Goal: Find specific page/section: Find specific page/section

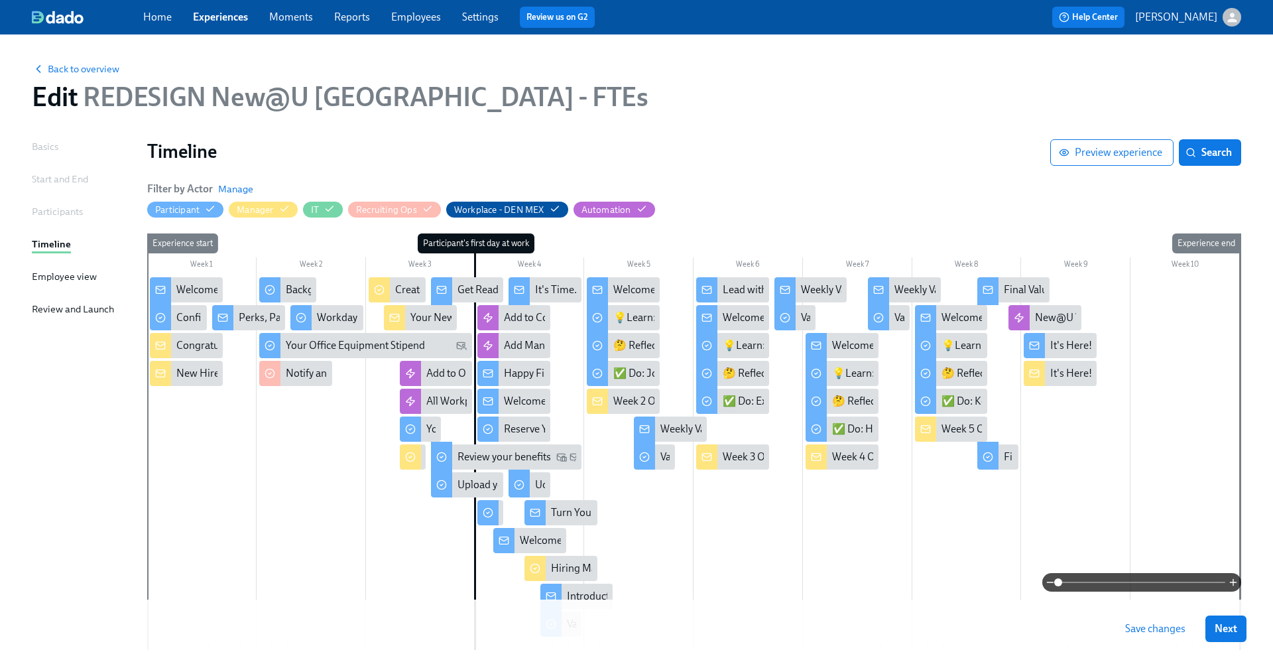
scroll to position [87, 0]
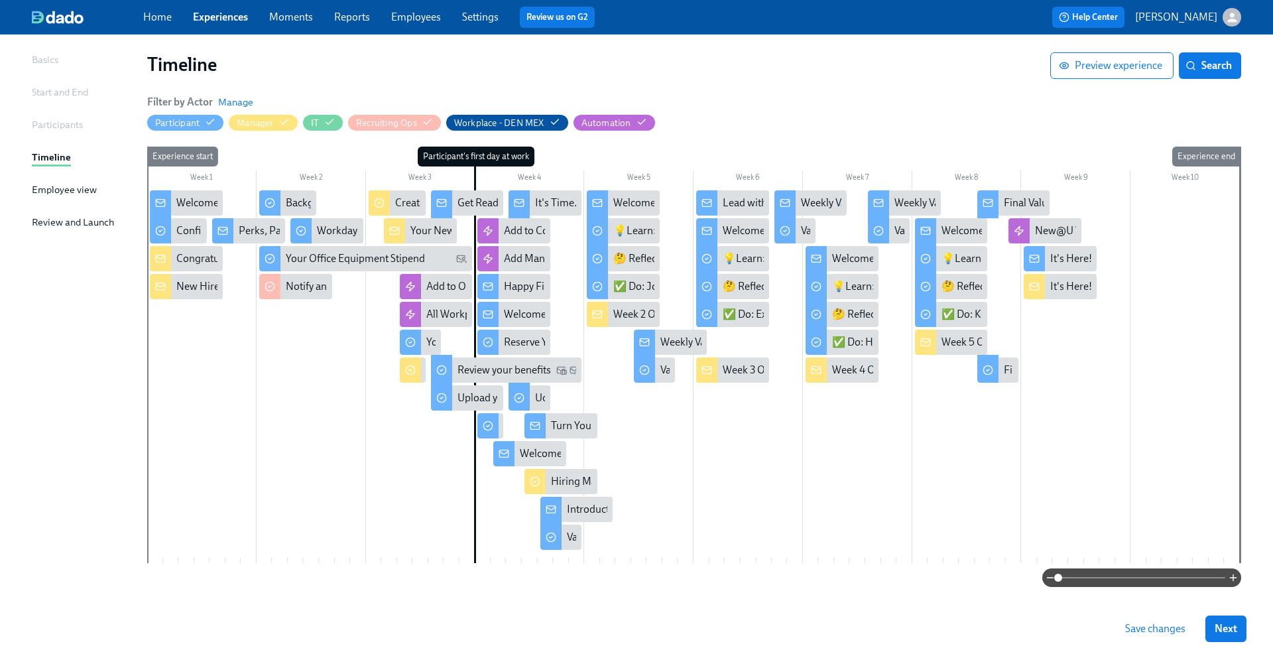
click at [1141, 626] on span "Save changes" at bounding box center [1155, 628] width 60 height 13
click at [152, 17] on link "Home" at bounding box center [157, 17] width 29 height 13
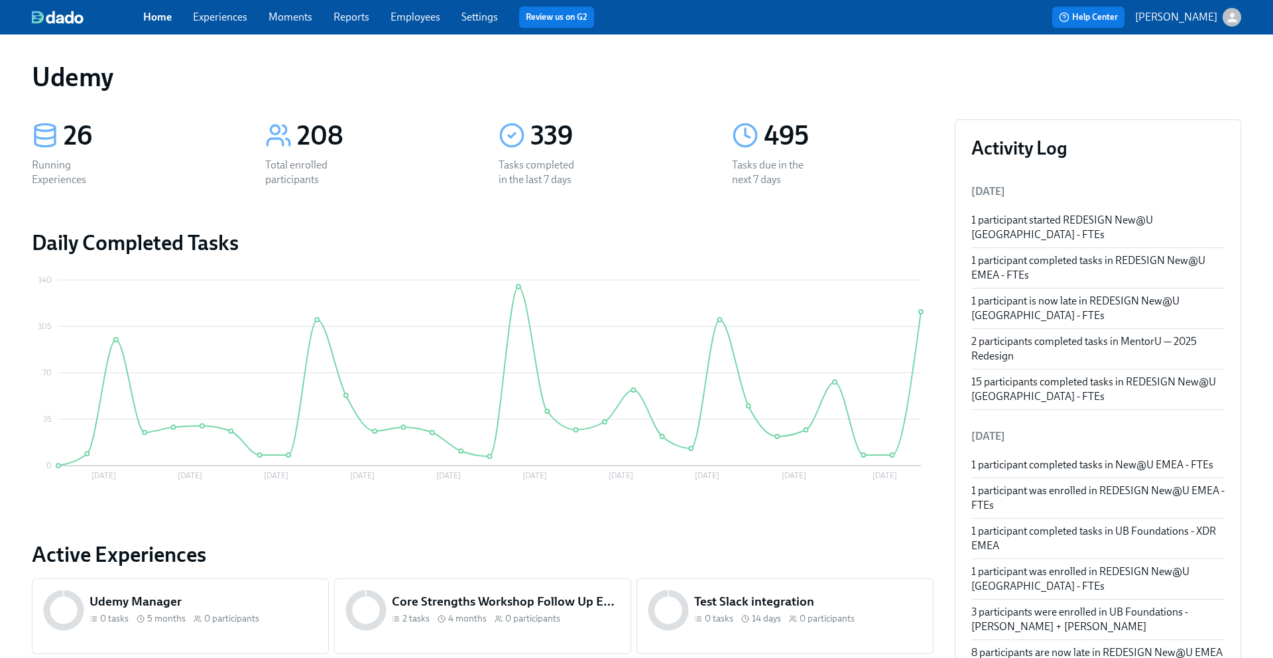
click at [219, 23] on span "Experiences" at bounding box center [220, 17] width 54 height 15
click at [209, 15] on link "Experiences" at bounding box center [220, 17] width 54 height 13
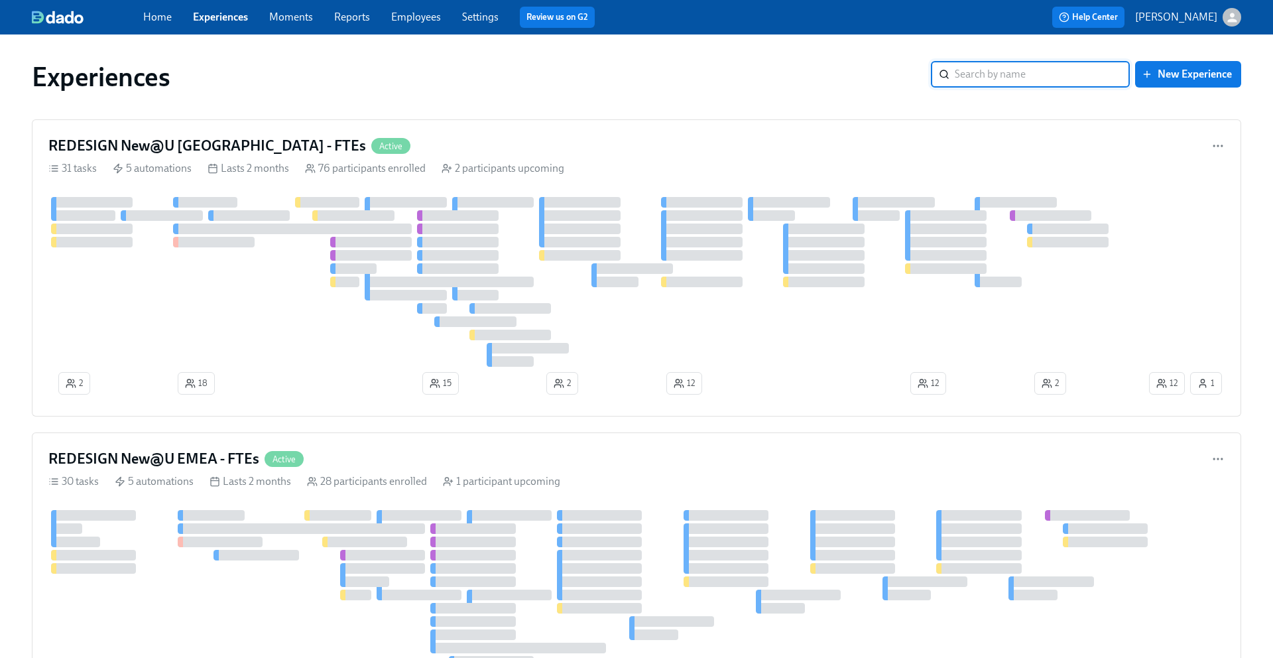
click at [996, 76] on input "search" at bounding box center [1041, 74] width 175 height 27
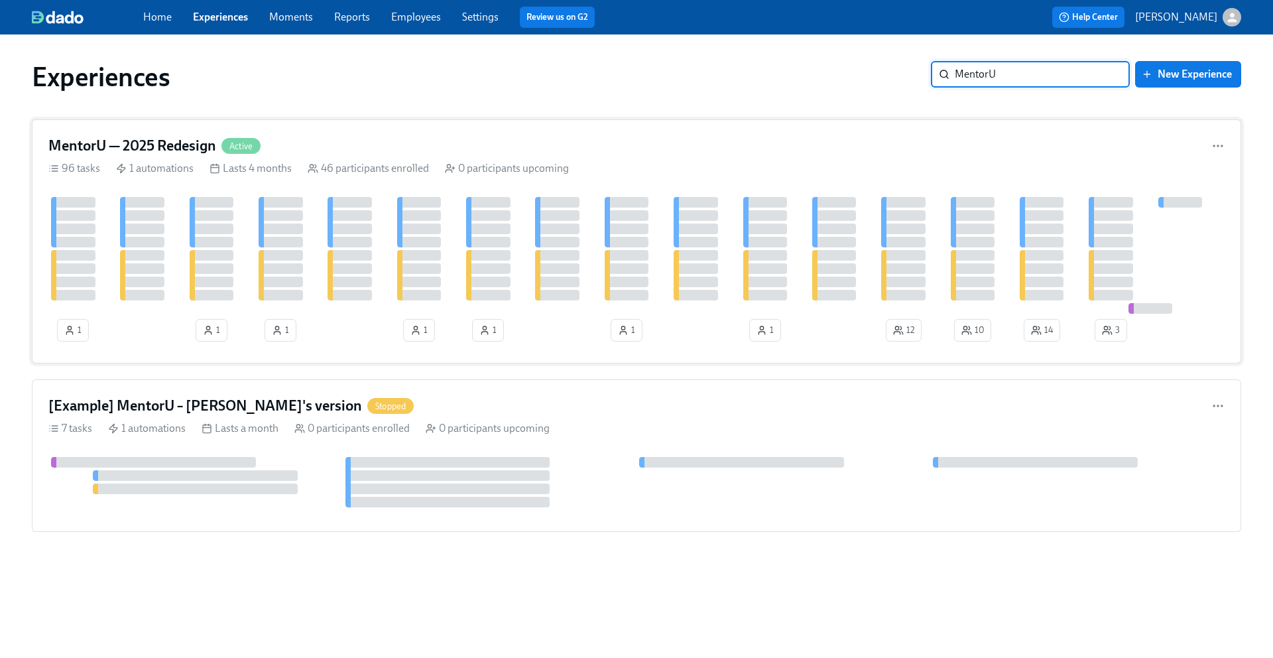
type input "MentorU"
click at [159, 142] on h4 "MentorU — 2025 Redesign" at bounding box center [132, 146] width 168 height 20
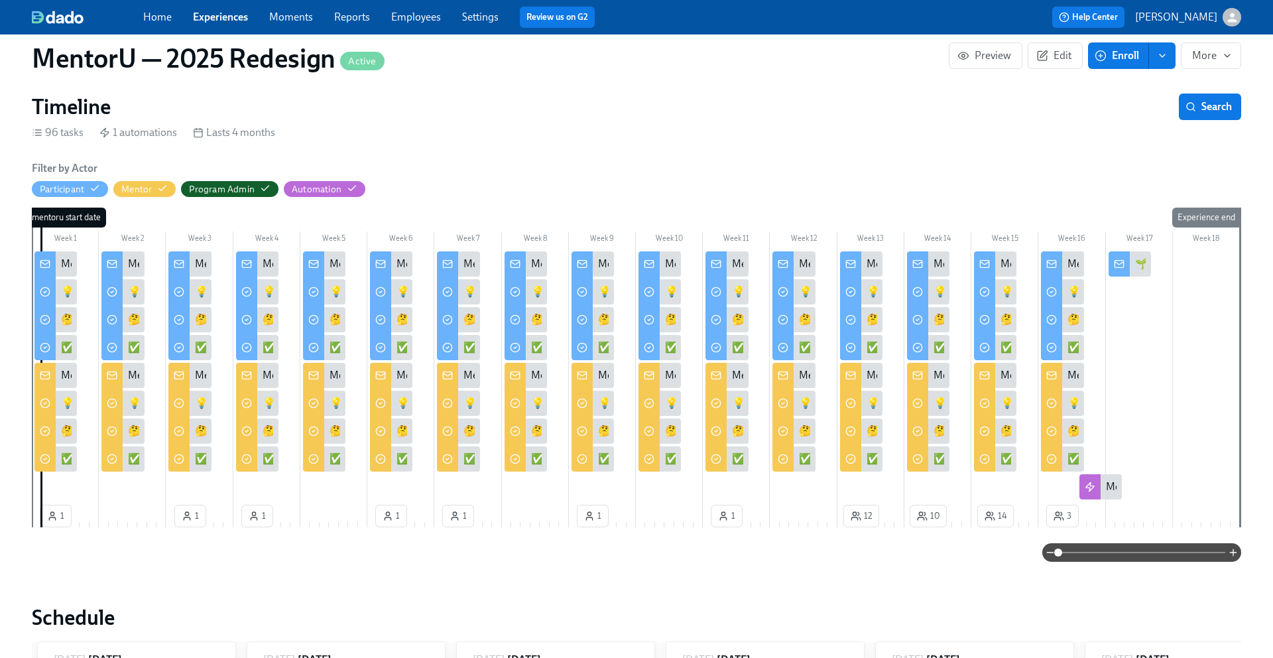
scroll to position [181, 0]
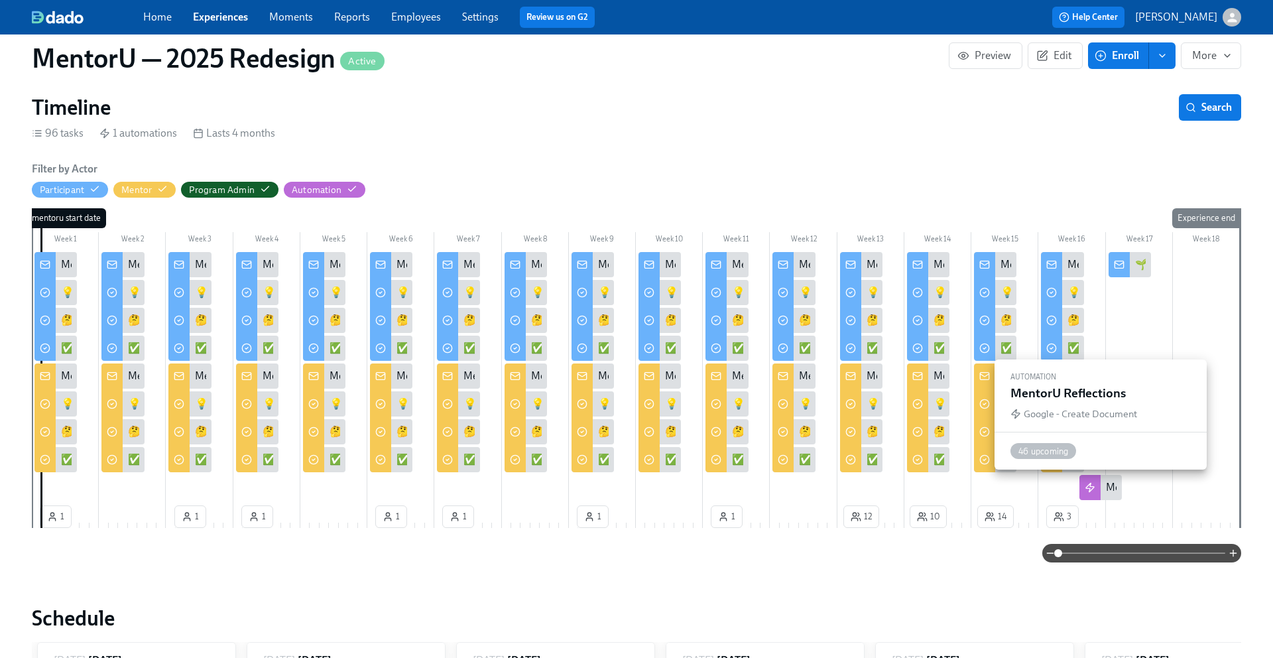
click at [1106, 491] on div "MentorU Reflections" at bounding box center [1152, 487] width 93 height 15
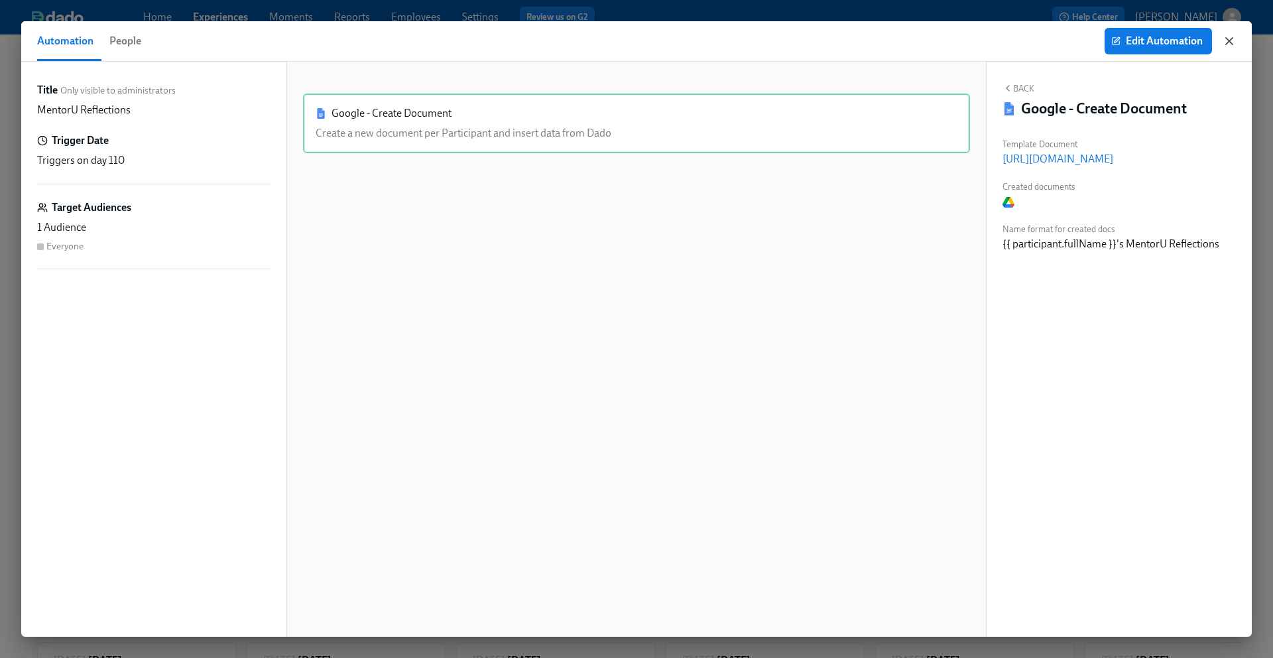
click at [1232, 44] on icon "button" at bounding box center [1229, 41] width 7 height 7
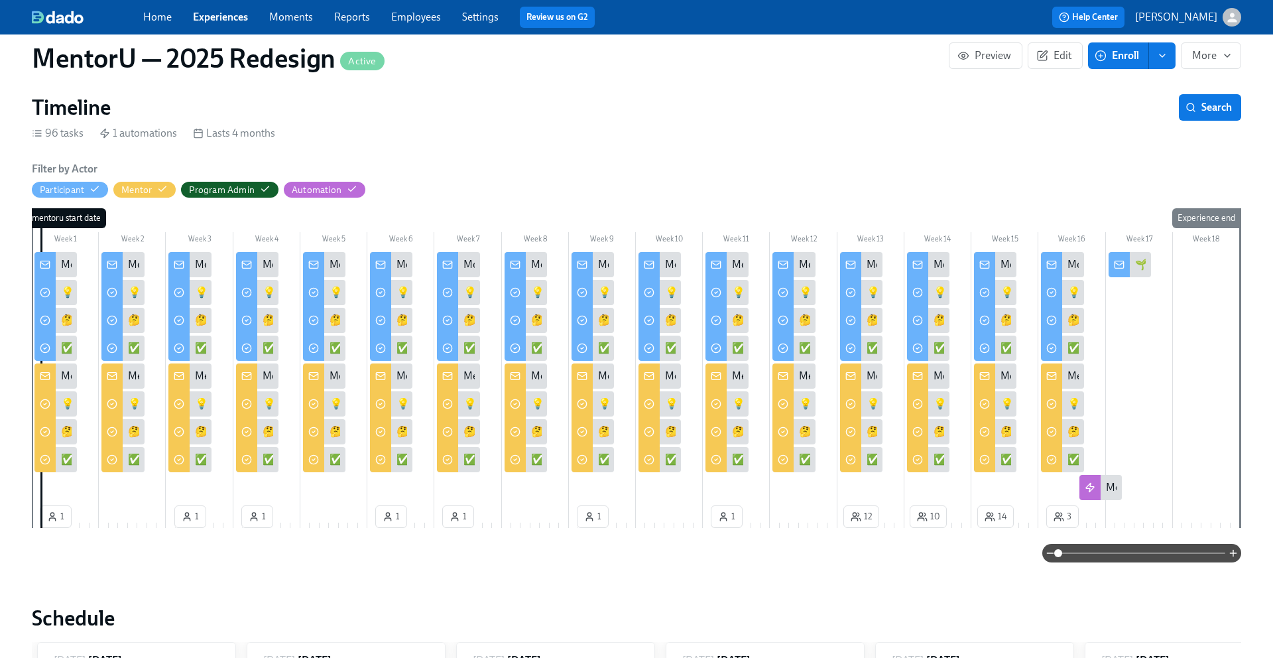
click at [1139, 266] on div "🌱 Looking Back, Moving Forward: Mentee Reflections" at bounding box center [1259, 264] width 249 height 15
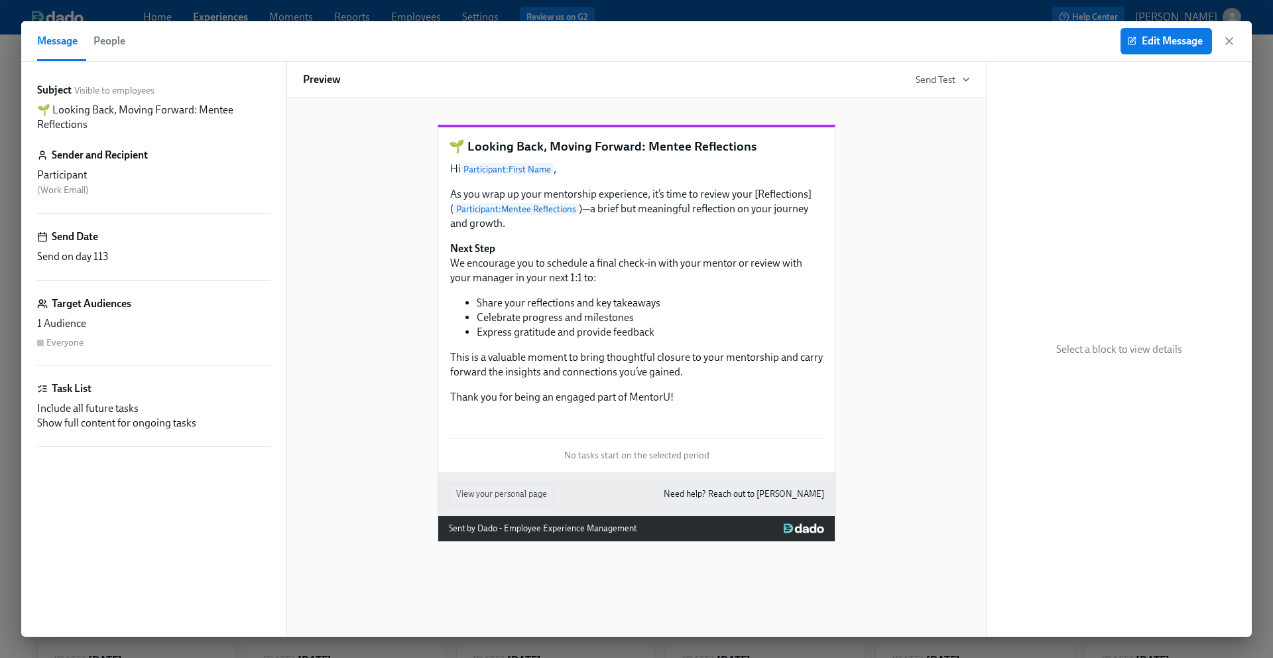
scroll to position [146, 0]
click at [1227, 42] on icon "button" at bounding box center [1229, 41] width 7 height 7
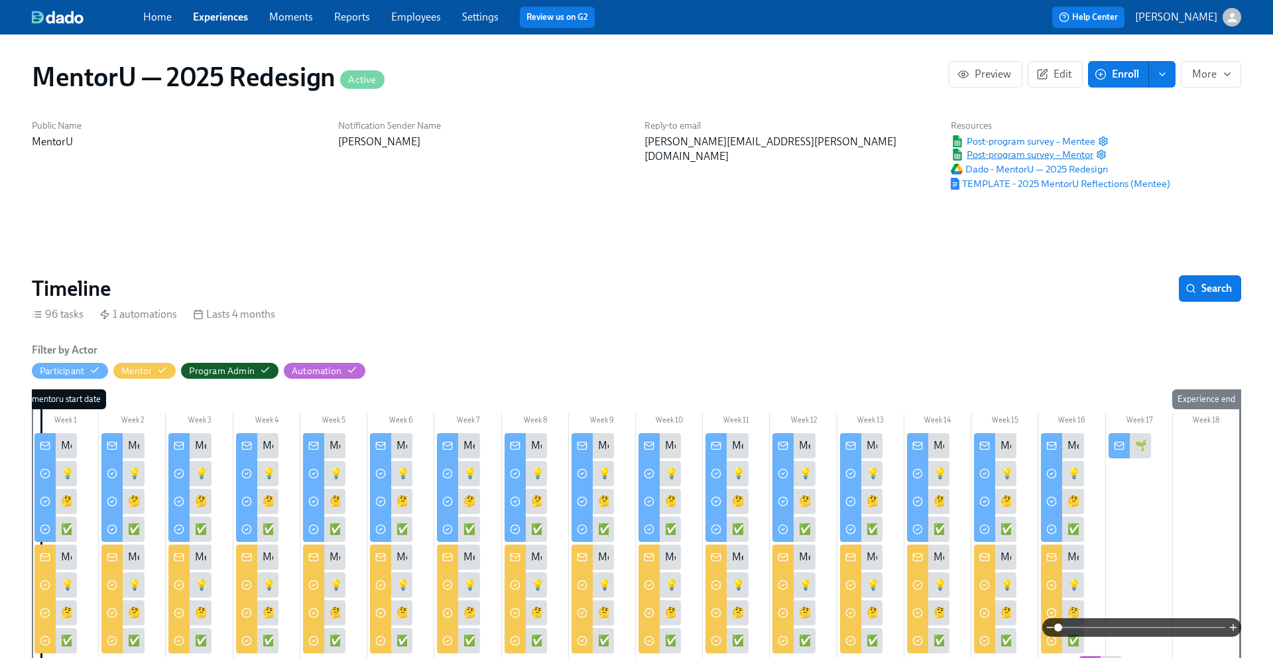
click at [1016, 154] on span "Post-program survey – Mentor" at bounding box center [1022, 154] width 143 height 13
click at [158, 15] on link "Home" at bounding box center [157, 17] width 29 height 13
